Goal: Obtain resource: Obtain resource

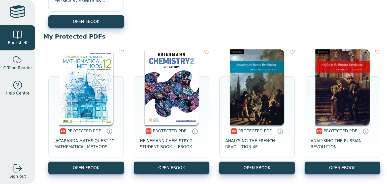
scroll to position [301, 0]
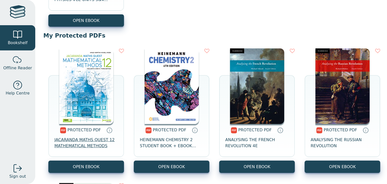
click at [76, 141] on span "JACARANDA MATHS QUEST 12 MATHEMATICAL METHODS" at bounding box center [85, 143] width 63 height 12
click at [63, 141] on span "JACARANDA MATHS QUEST 12 MATHEMATICAL METHODS" at bounding box center [85, 143] width 63 height 12
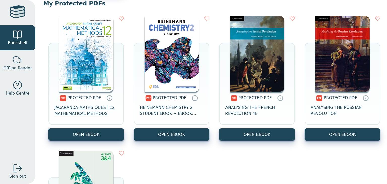
click at [95, 108] on span "JACARANDA MATHS QUEST 12 MATHEMATICAL METHODS" at bounding box center [85, 110] width 63 height 12
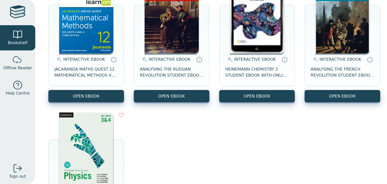
scroll to position [60, 0]
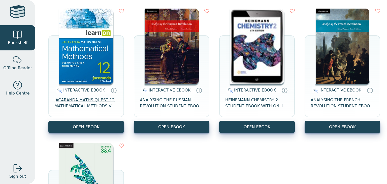
click at [70, 101] on span "JACARANDA MATHS QUEST 12 MATHEMATICAL METHODS VCE UNITS 3&4 3E LEARNON" at bounding box center [85, 103] width 63 height 12
